Goal: Contribute content

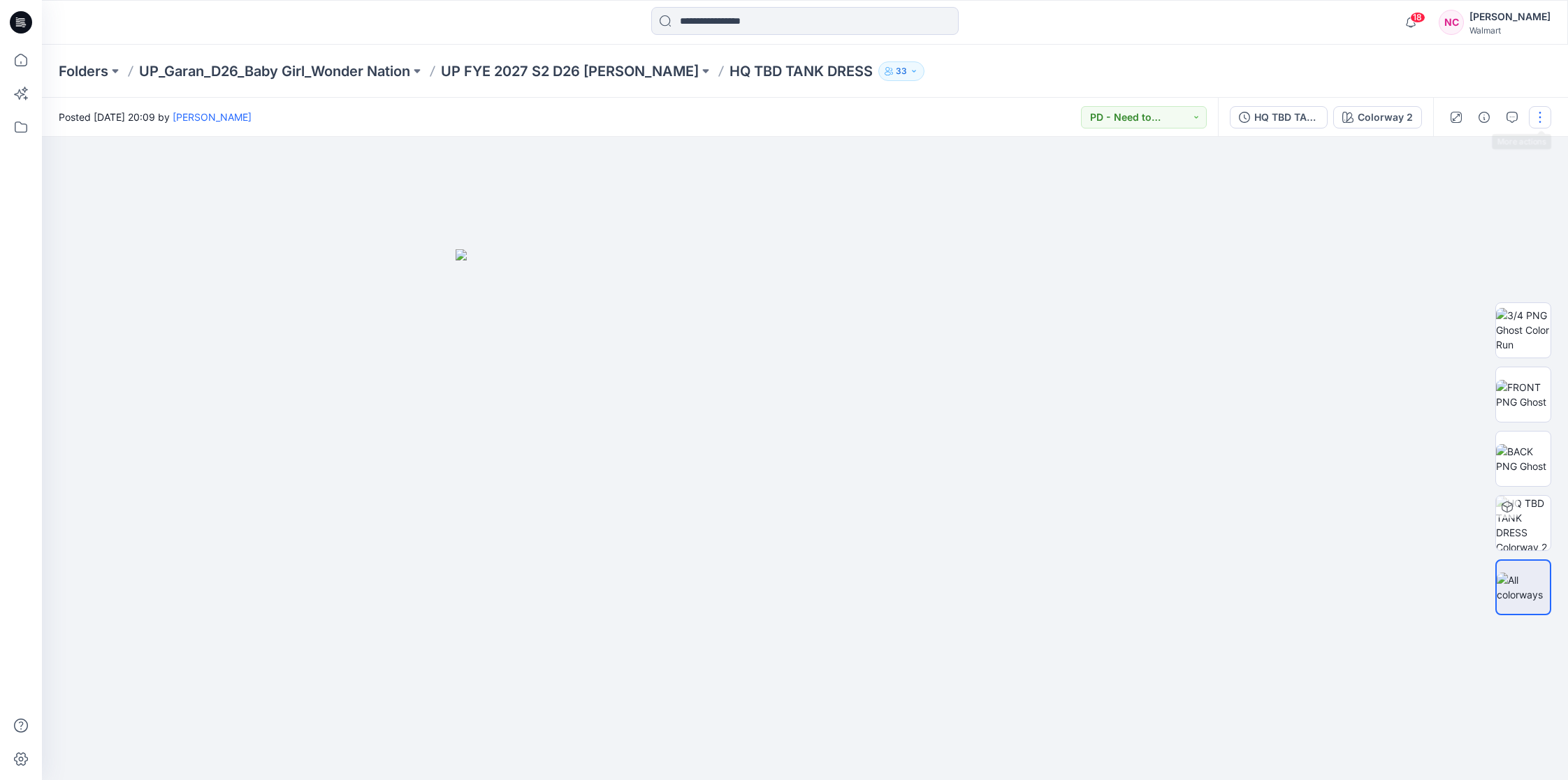
click at [1542, 119] on button "button" at bounding box center [1540, 117] width 22 height 22
click at [1444, 185] on p "Edit" at bounding box center [1451, 189] width 18 height 15
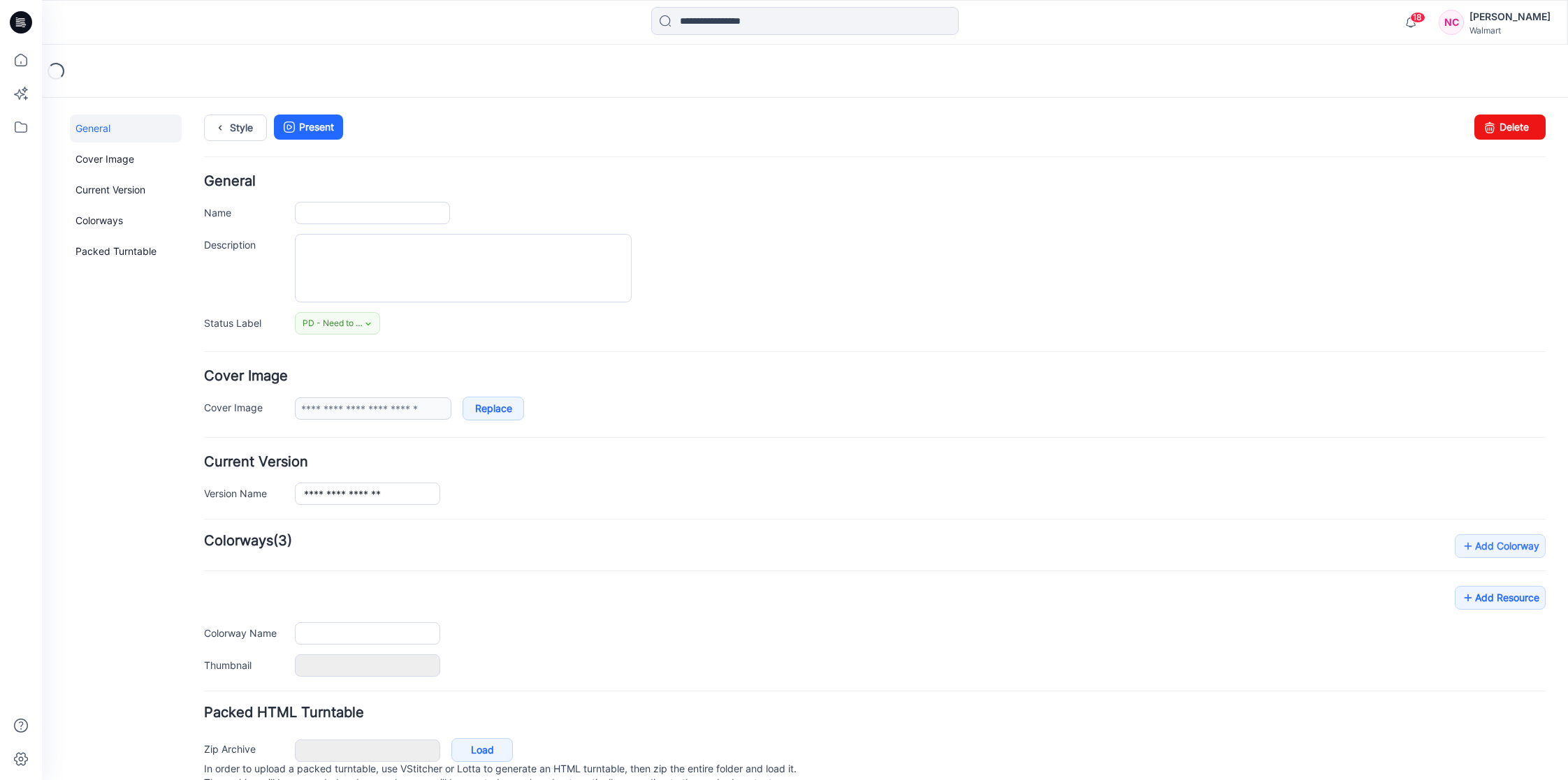
type input "**********"
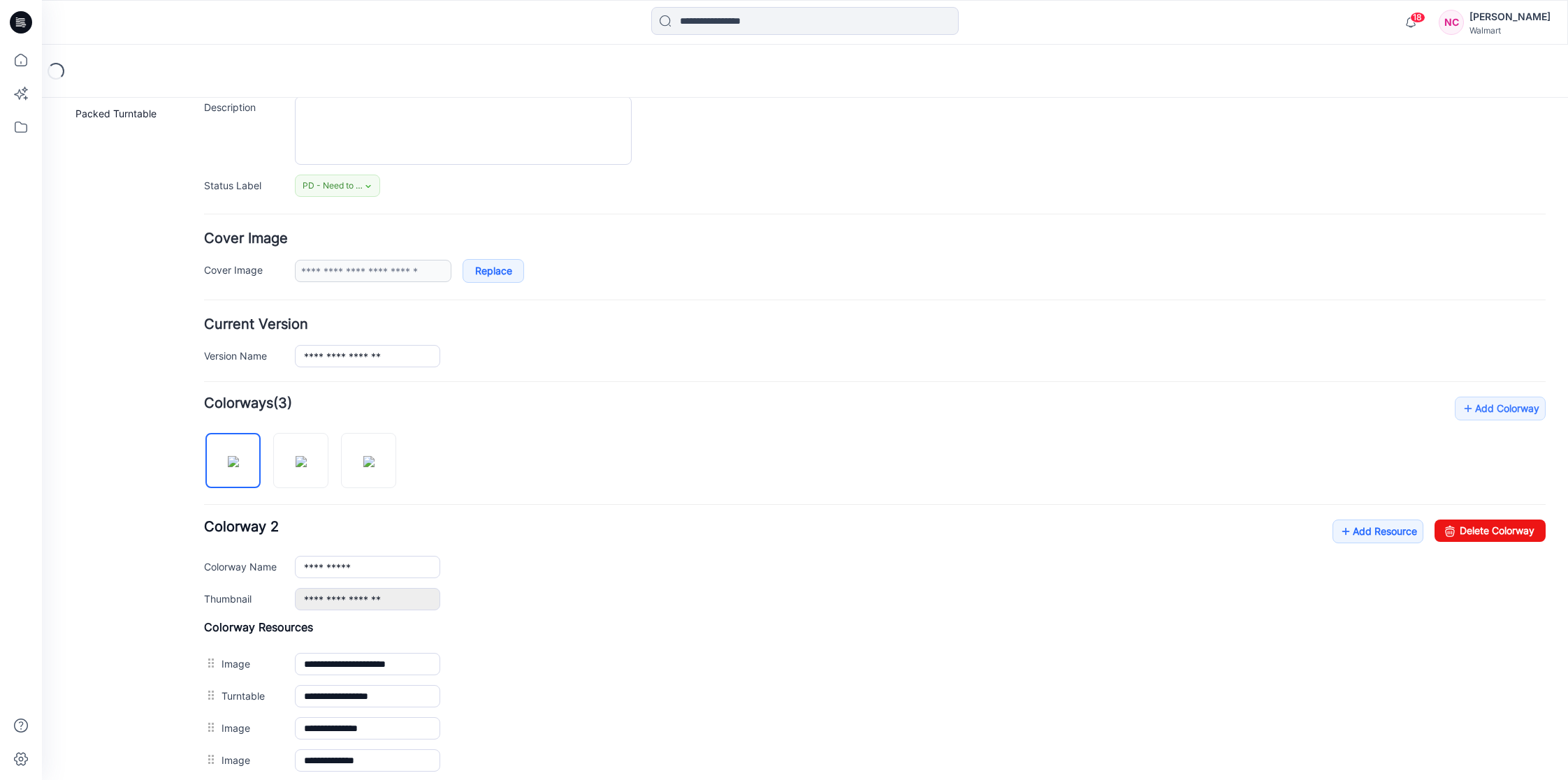
scroll to position [320, 0]
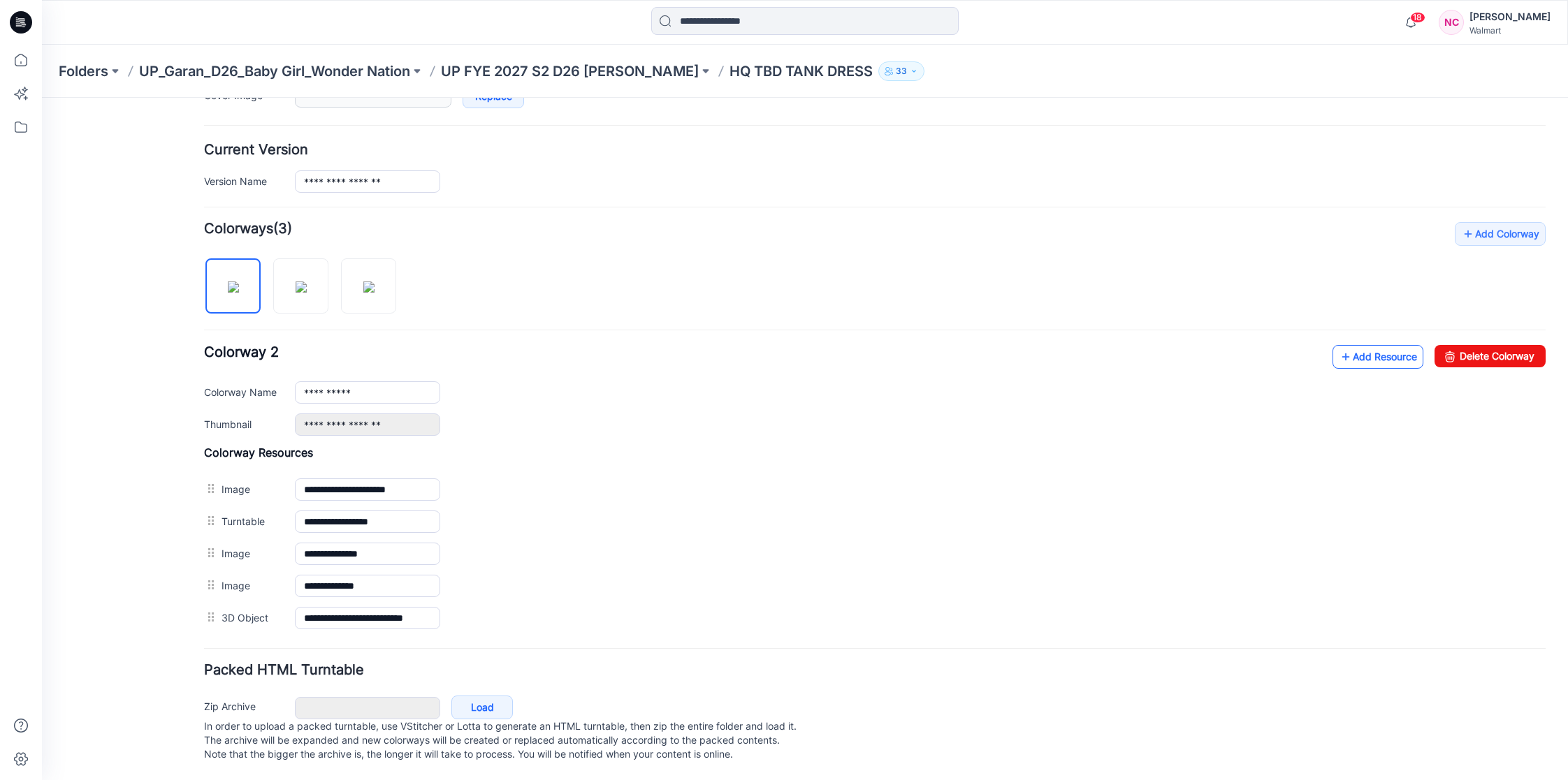
click at [1363, 353] on link "Add Resource" at bounding box center [1378, 356] width 91 height 23
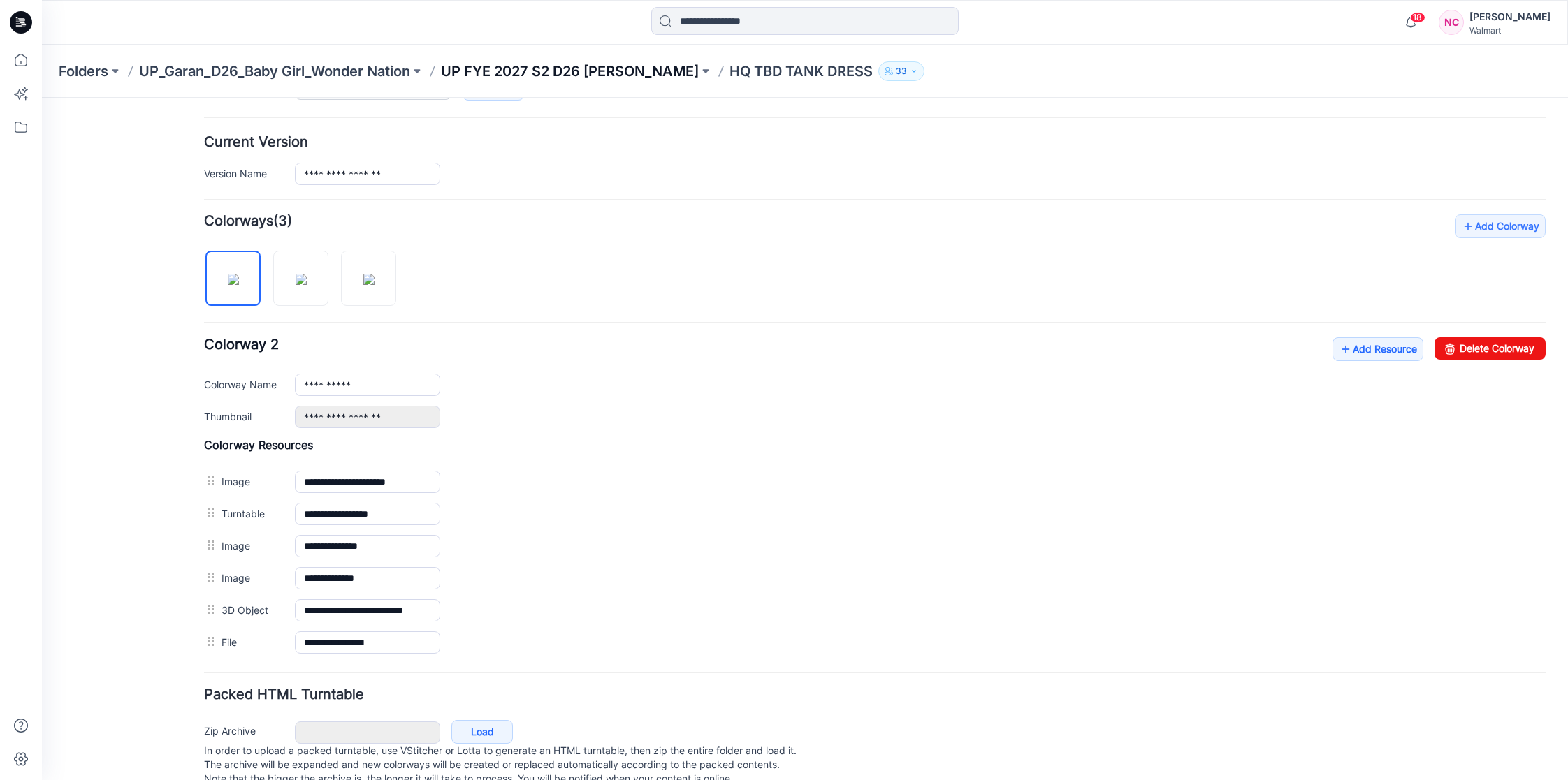
click at [594, 72] on p "UP FYE 2027 S2 D26 [PERSON_NAME]" at bounding box center [569, 72] width 258 height 20
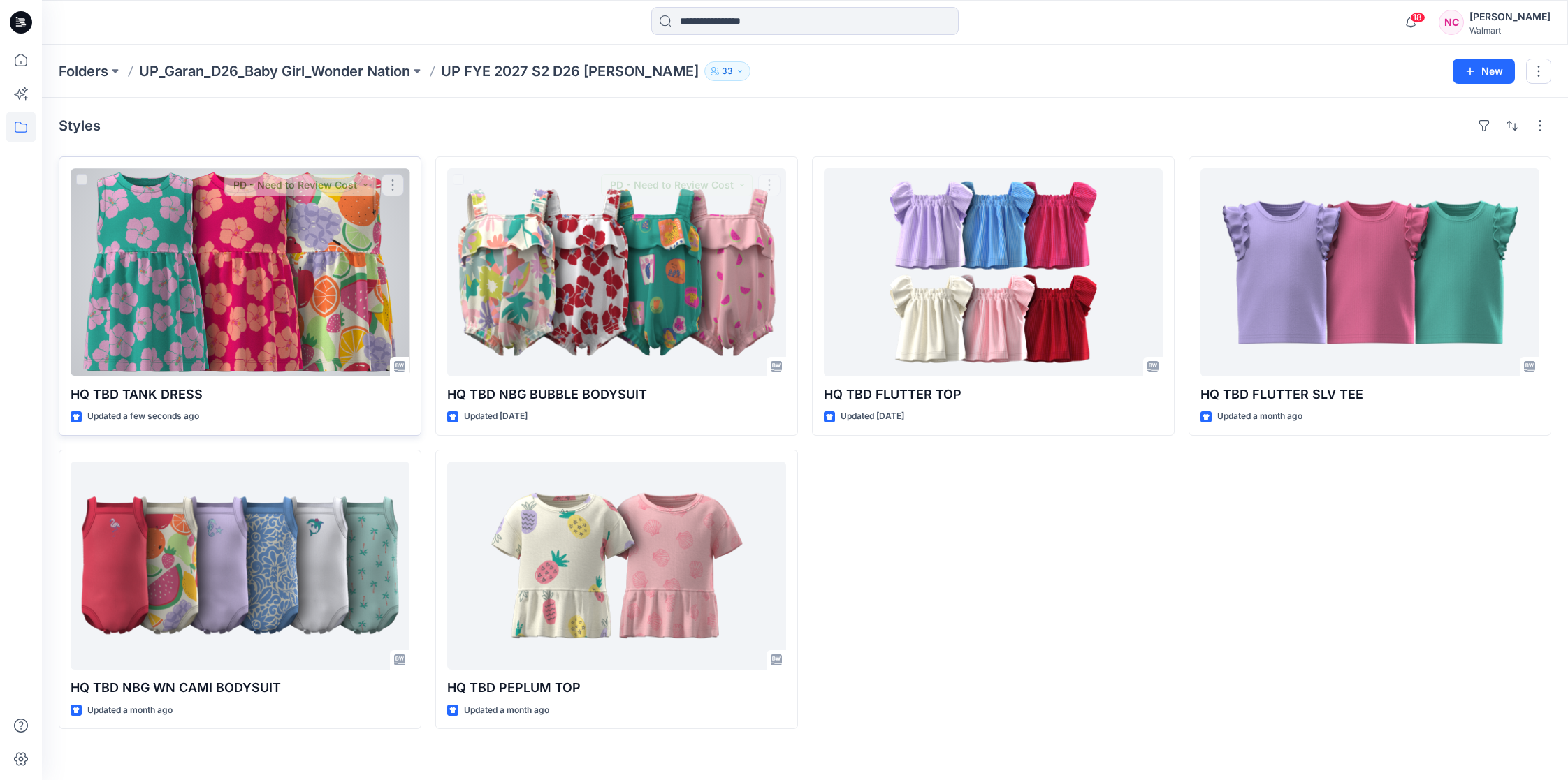
click at [305, 291] on div at bounding box center [239, 272] width 339 height 208
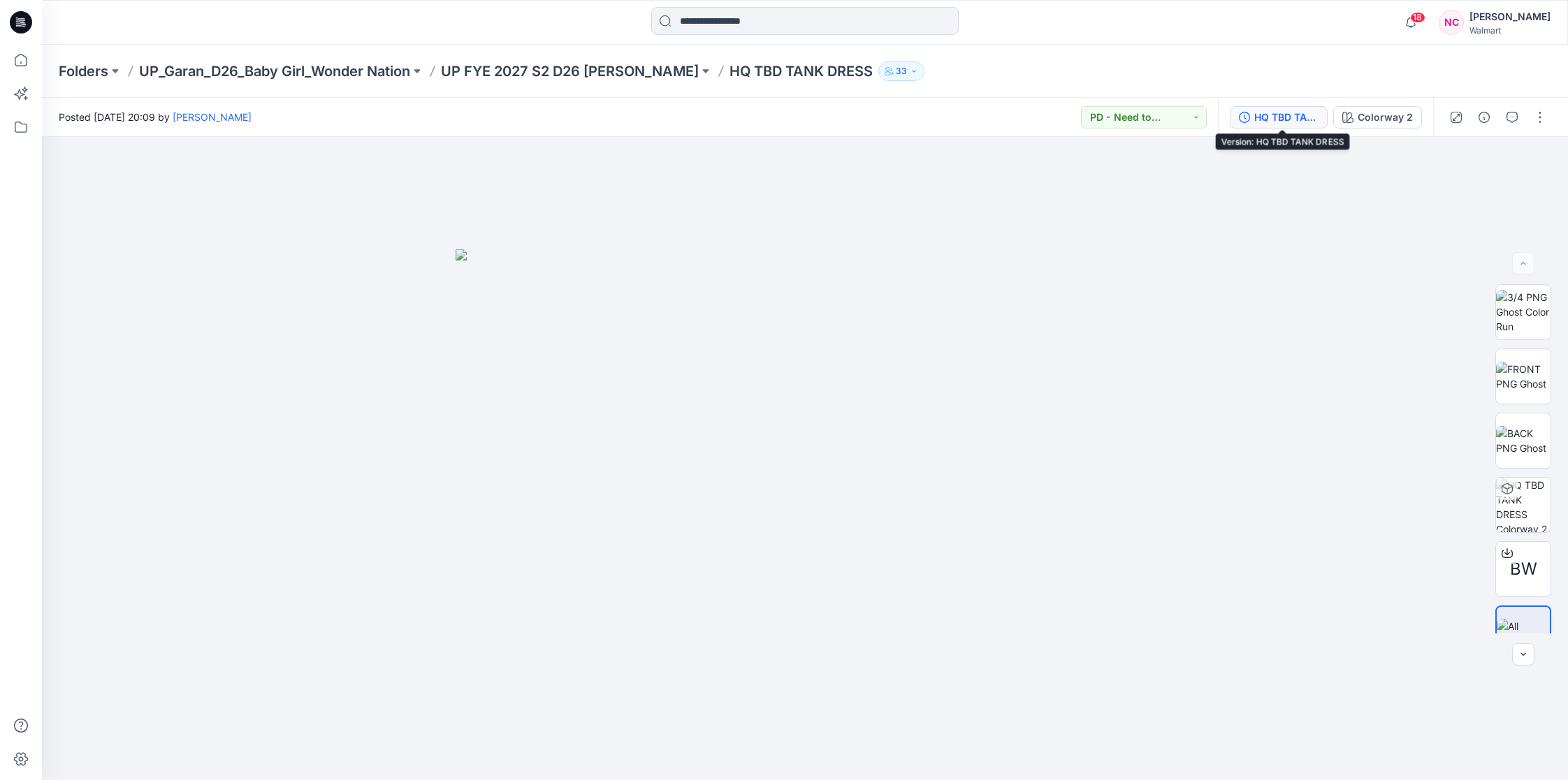
click at [1280, 124] on button "HQ TBD TANK DRESS" at bounding box center [1278, 117] width 98 height 22
